Goal: Task Accomplishment & Management: Use online tool/utility

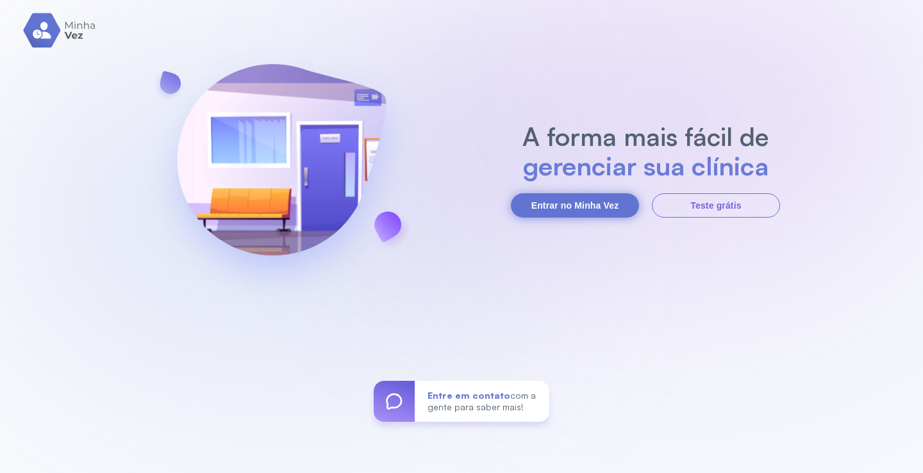
click at [563, 208] on button "Entrar no Minha Vez" at bounding box center [575, 205] width 128 height 24
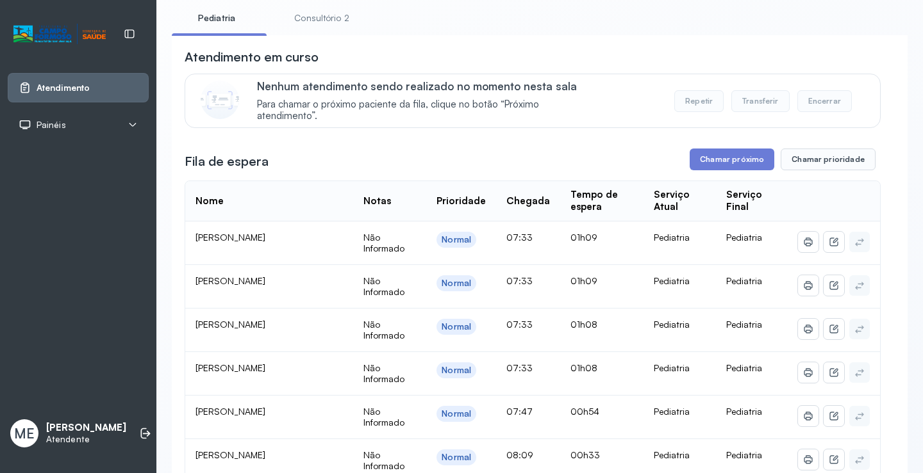
scroll to position [64, 0]
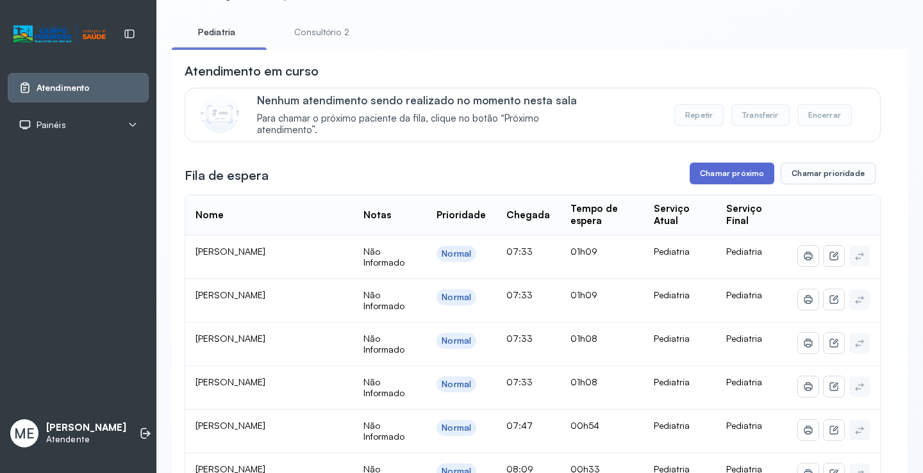
click at [730, 174] on button "Chamar próximo" at bounding box center [731, 174] width 85 height 22
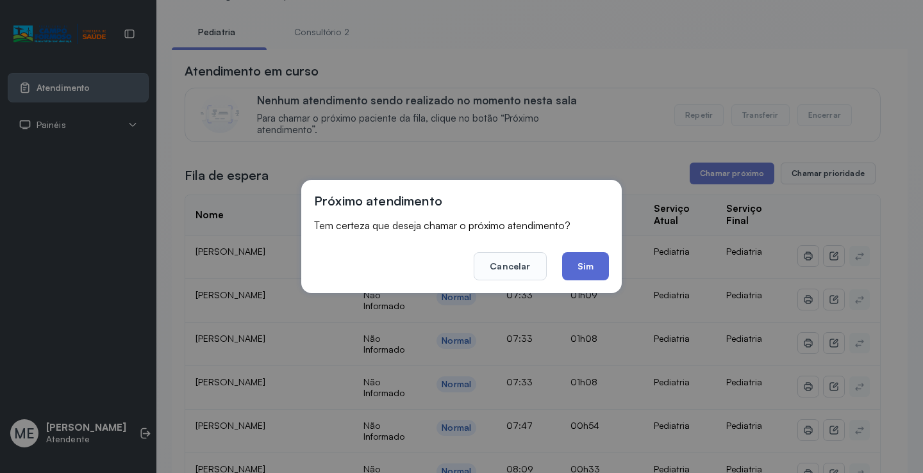
click at [577, 272] on button "Sim" at bounding box center [585, 266] width 47 height 28
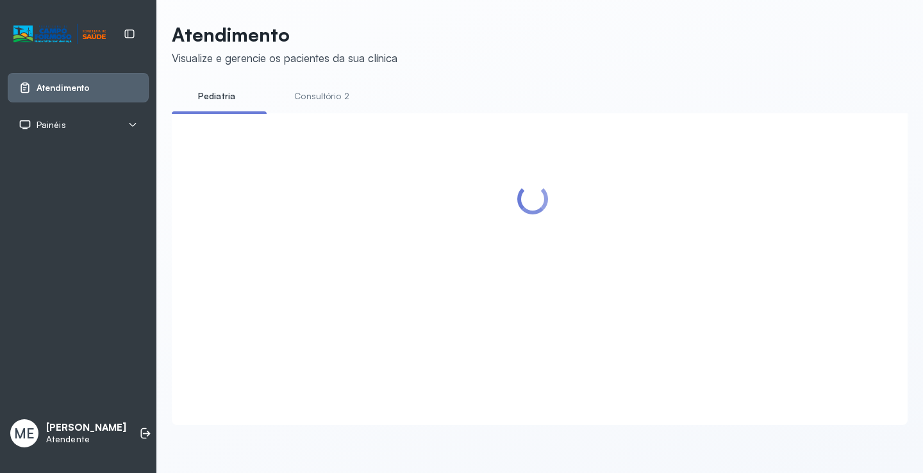
scroll to position [1, 0]
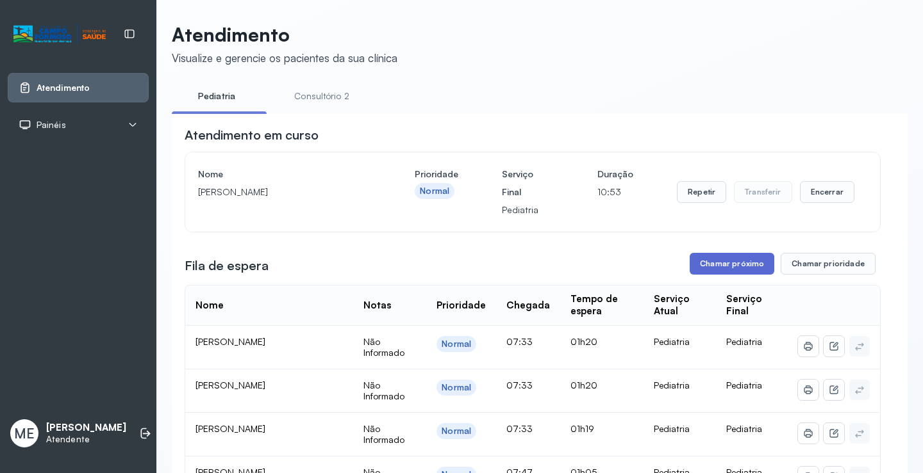
click at [714, 268] on button "Chamar próximo" at bounding box center [731, 264] width 85 height 22
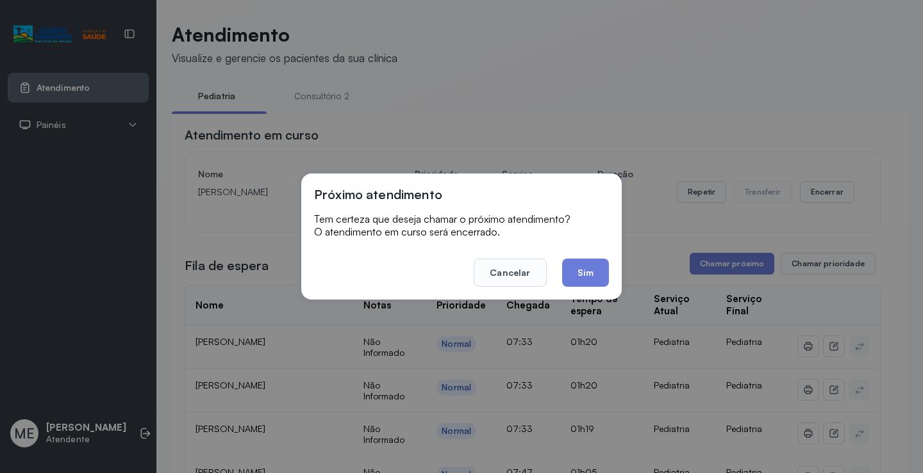
click at [578, 273] on button "Sim" at bounding box center [585, 273] width 47 height 28
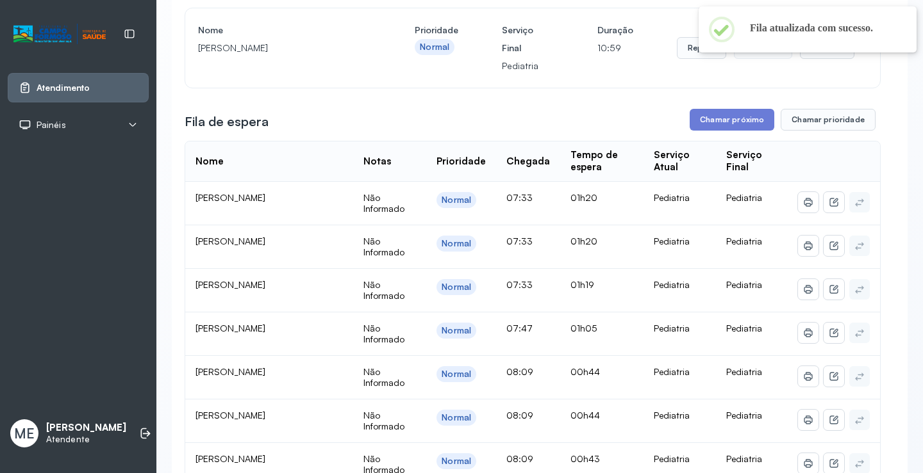
scroll to position [191, 0]
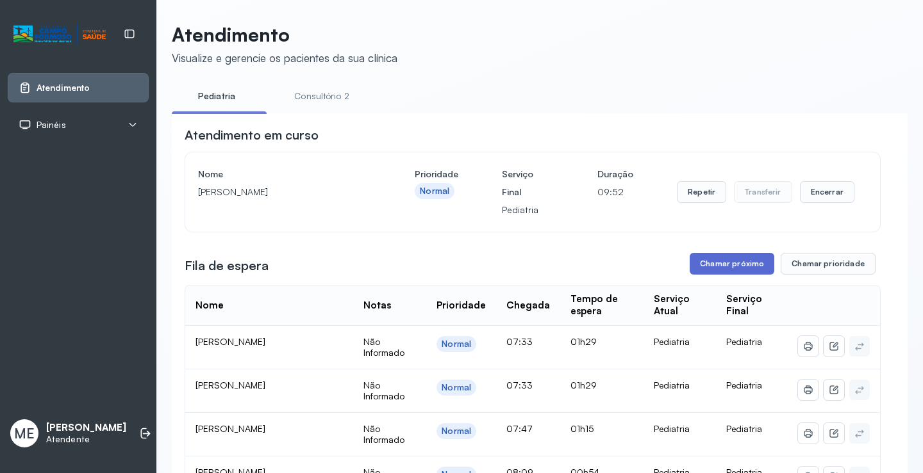
click at [709, 268] on button "Chamar próximo" at bounding box center [731, 264] width 85 height 22
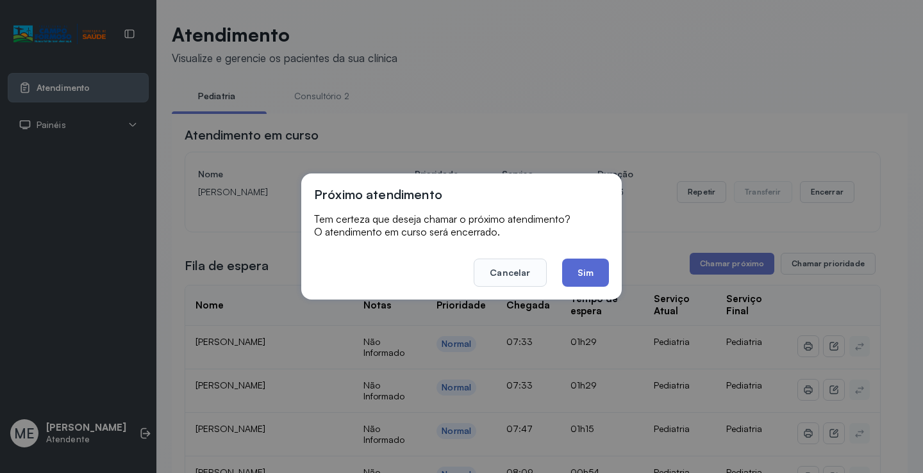
click at [574, 276] on button "Sim" at bounding box center [585, 273] width 47 height 28
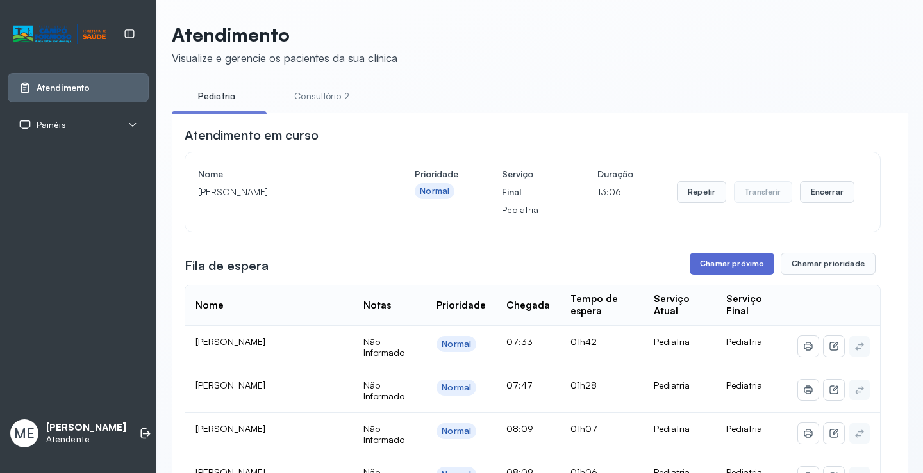
click at [722, 264] on button "Chamar próximo" at bounding box center [731, 264] width 85 height 22
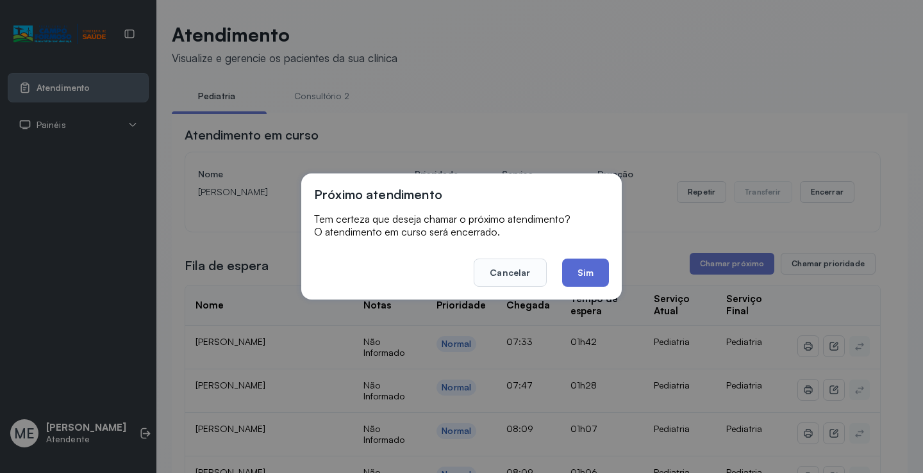
click at [571, 274] on button "Sim" at bounding box center [585, 273] width 47 height 28
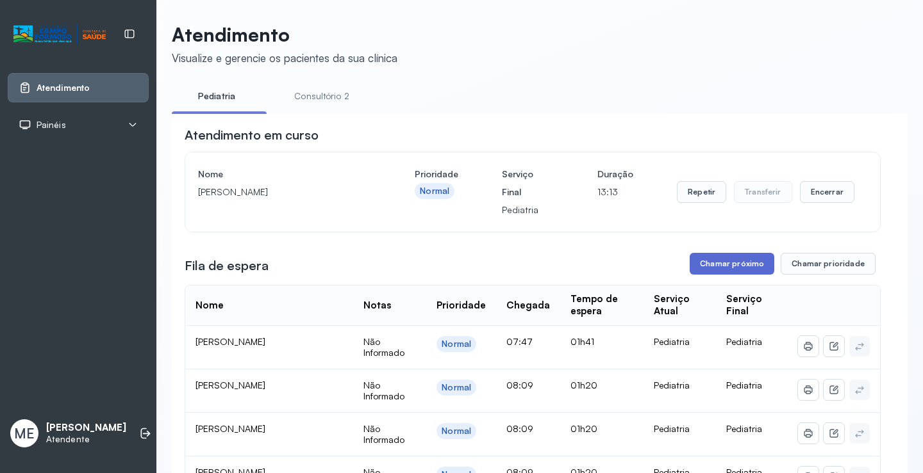
click at [721, 271] on button "Chamar próximo" at bounding box center [731, 264] width 85 height 22
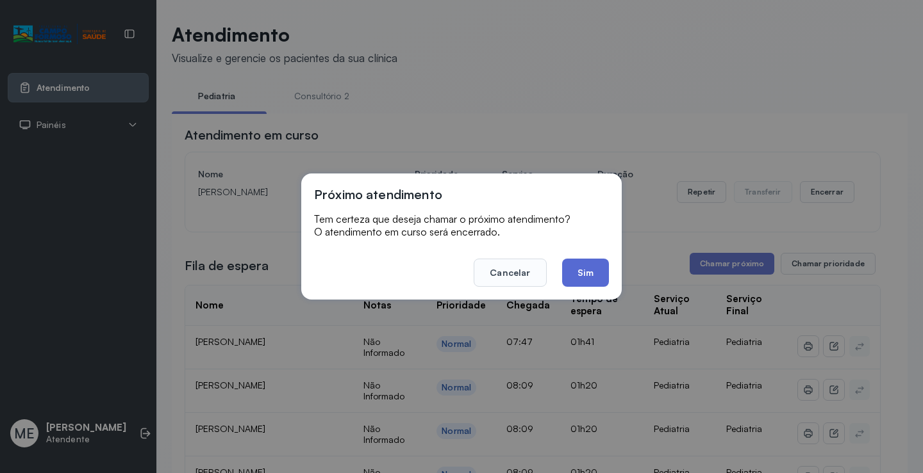
click at [588, 263] on button "Sim" at bounding box center [585, 273] width 47 height 28
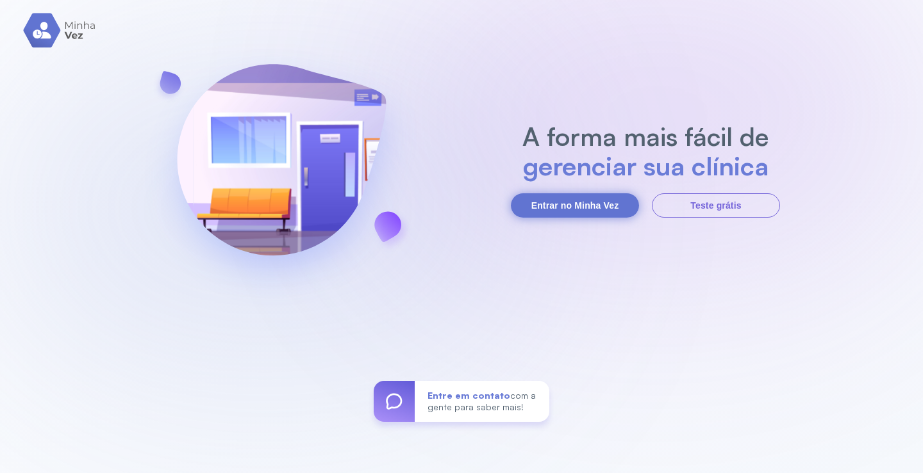
click at [550, 211] on button "Entrar no Minha Vez" at bounding box center [575, 205] width 128 height 24
click at [553, 199] on button "Entrar no Minha Vez" at bounding box center [575, 205] width 128 height 24
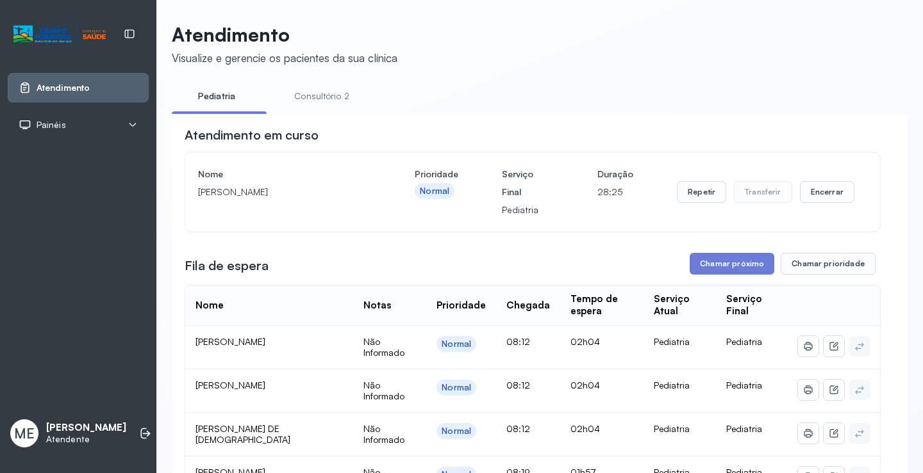
scroll to position [64, 0]
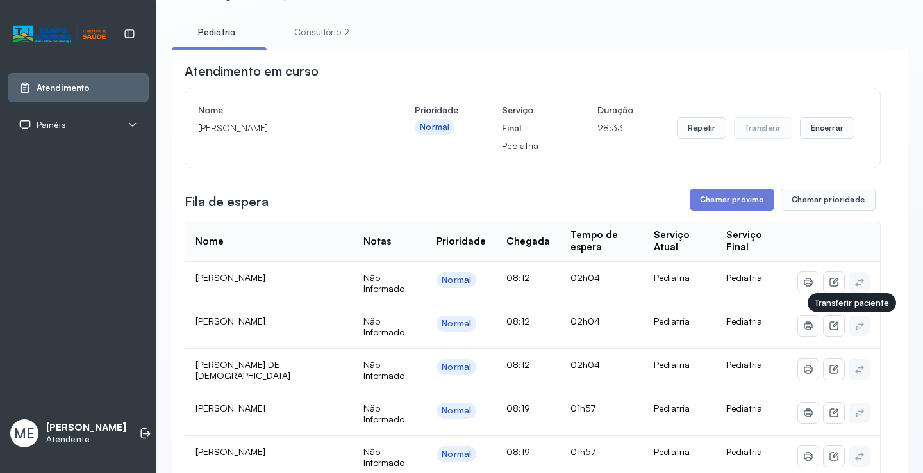
click at [854, 331] on icon at bounding box center [859, 326] width 10 height 10
click at [703, 206] on button "Chamar próximo" at bounding box center [731, 200] width 85 height 22
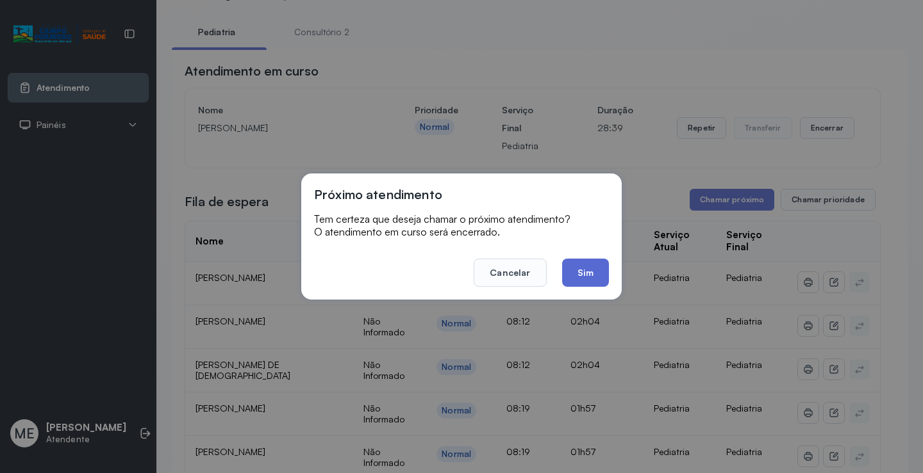
click at [584, 269] on button "Sim" at bounding box center [585, 273] width 47 height 28
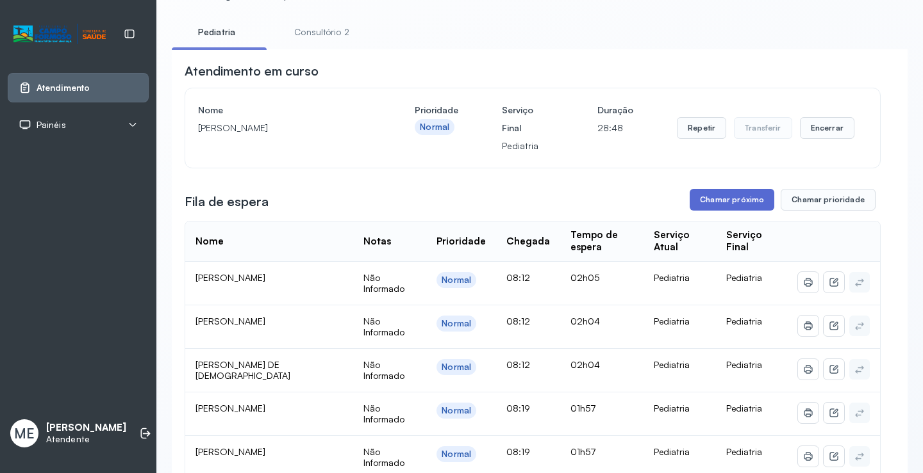
click at [720, 205] on button "Chamar próximo" at bounding box center [731, 200] width 85 height 22
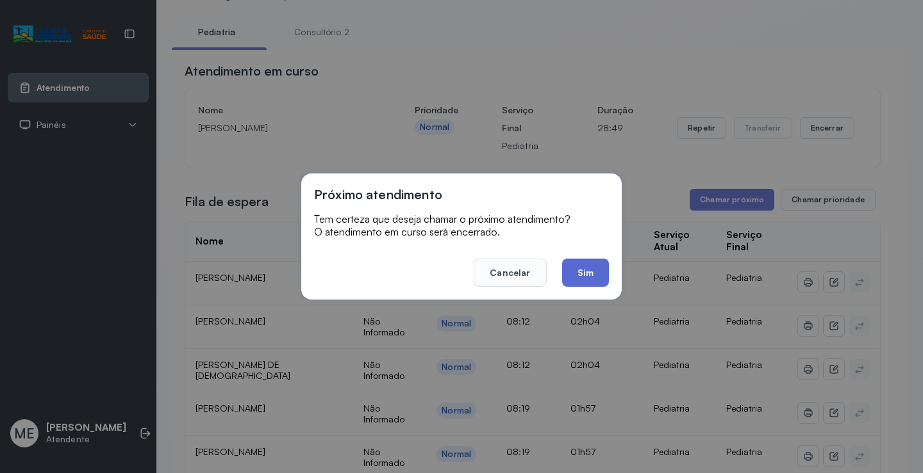
click at [590, 283] on button "Sim" at bounding box center [585, 273] width 47 height 28
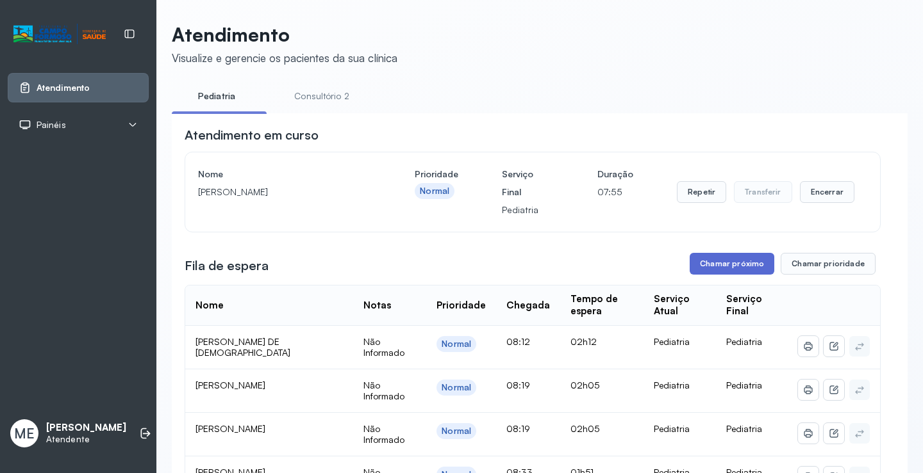
click at [753, 268] on button "Chamar próximo" at bounding box center [731, 264] width 85 height 22
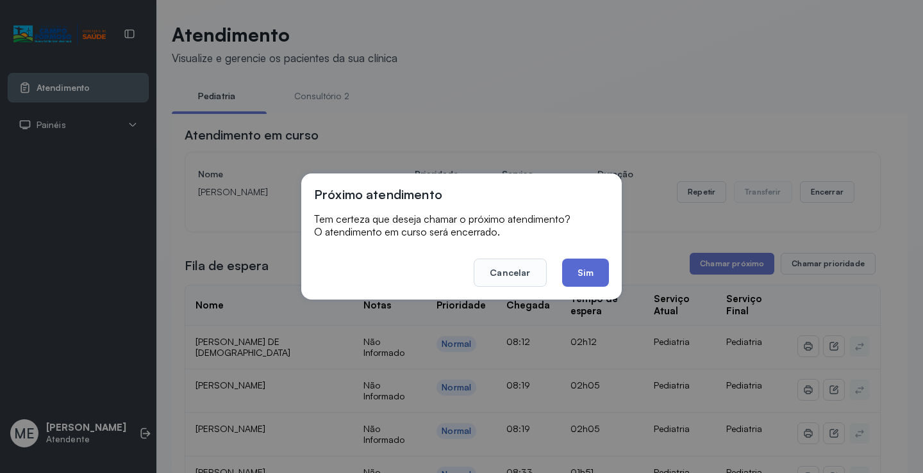
click at [591, 276] on button "Sim" at bounding box center [585, 273] width 47 height 28
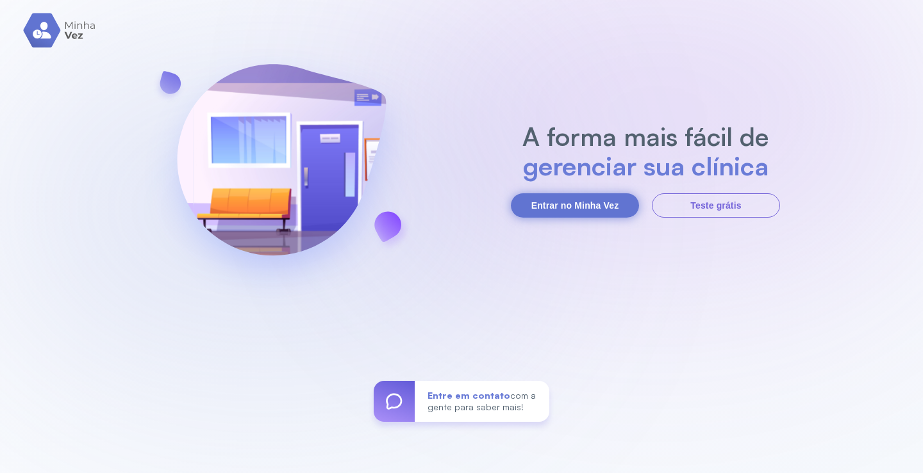
click at [527, 201] on button "Entrar no Minha Vez" at bounding box center [575, 205] width 128 height 24
click at [529, 202] on button "Entrar no Minha Vez" at bounding box center [575, 205] width 128 height 24
